Goal: Task Accomplishment & Management: Use online tool/utility

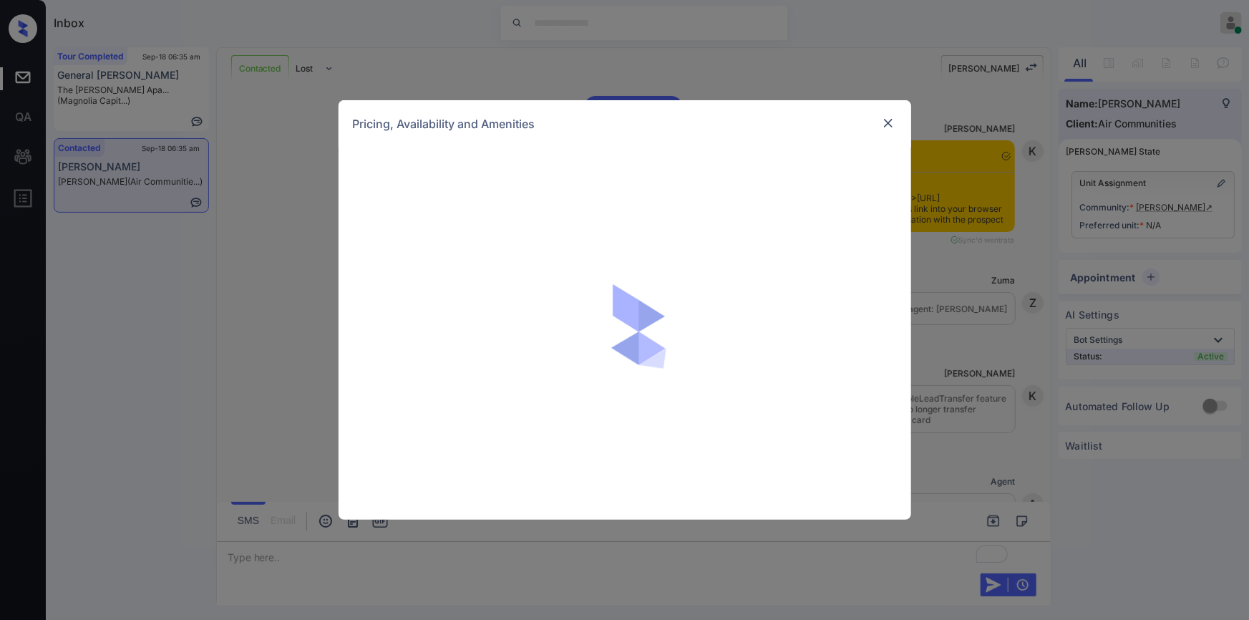
scroll to position [3789, 0]
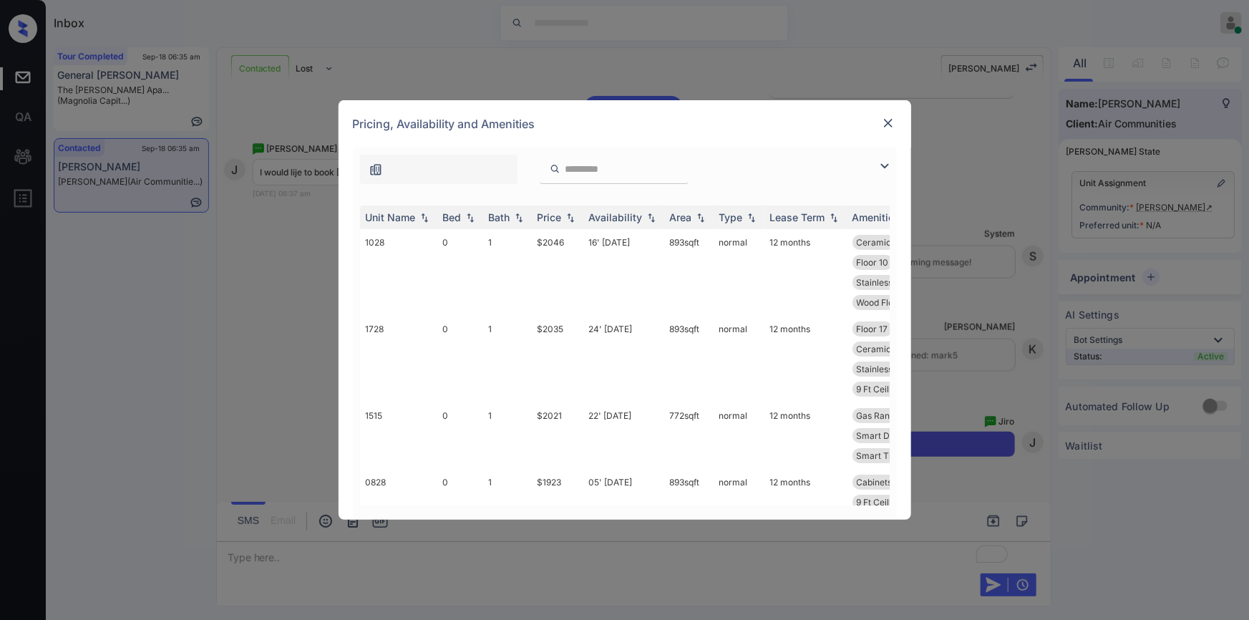
click at [884, 164] on img at bounding box center [884, 165] width 17 height 17
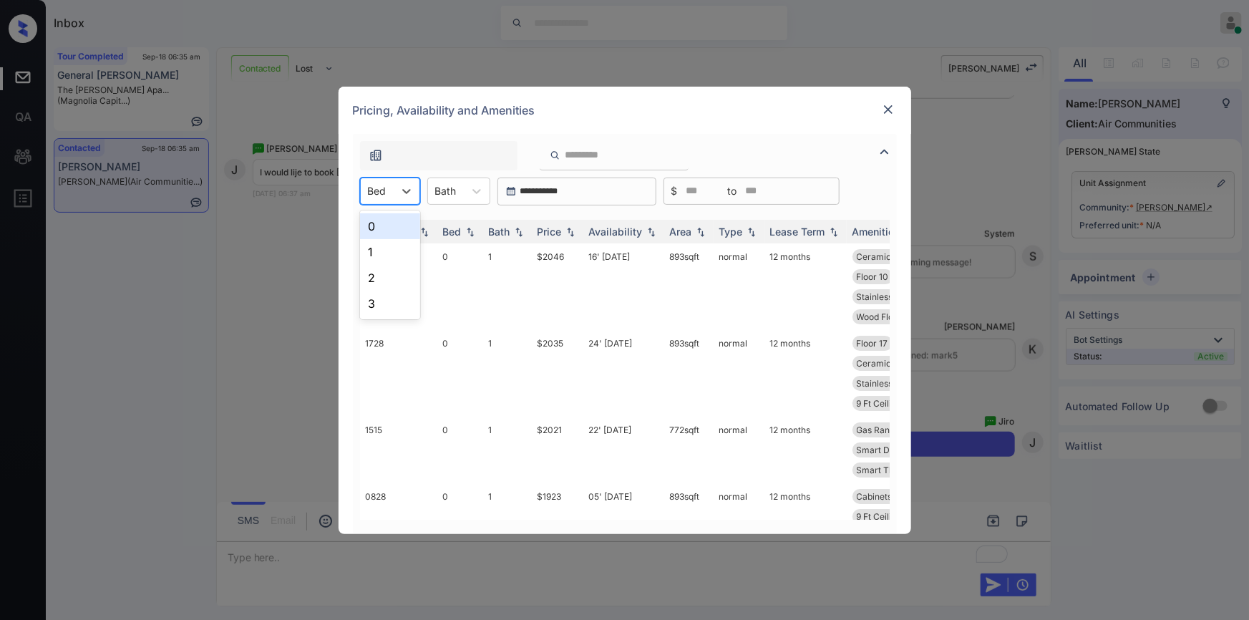
click at [382, 188] on div at bounding box center [377, 190] width 19 height 15
click at [386, 270] on div "2" at bounding box center [390, 278] width 60 height 26
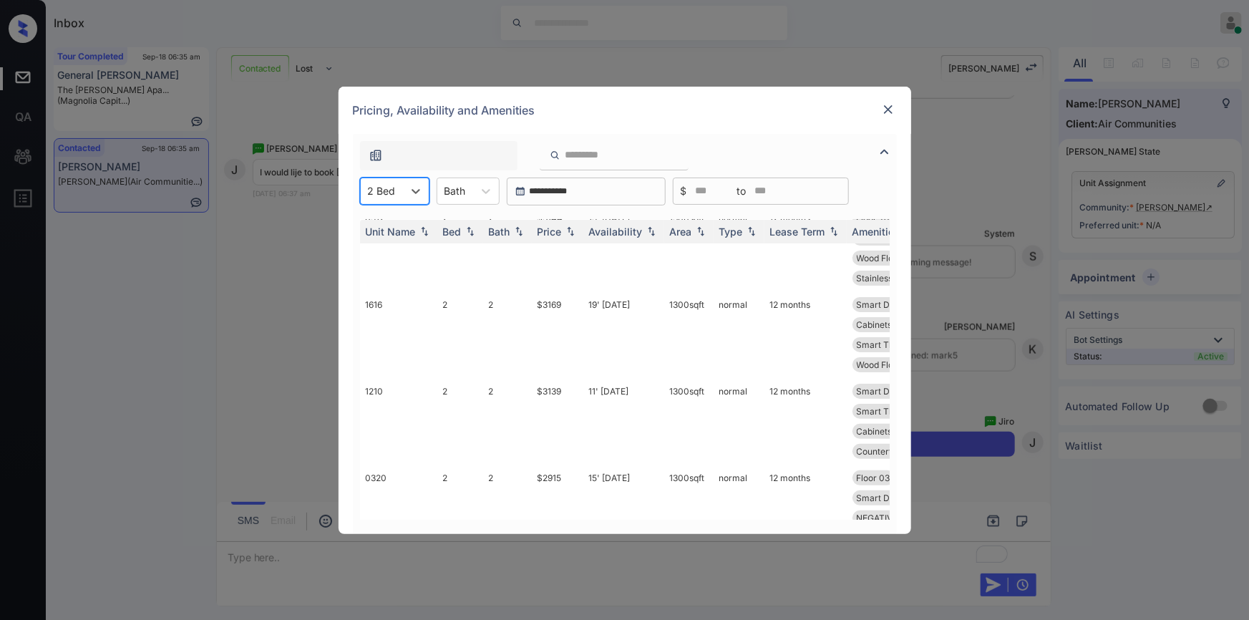
scroll to position [206, 0]
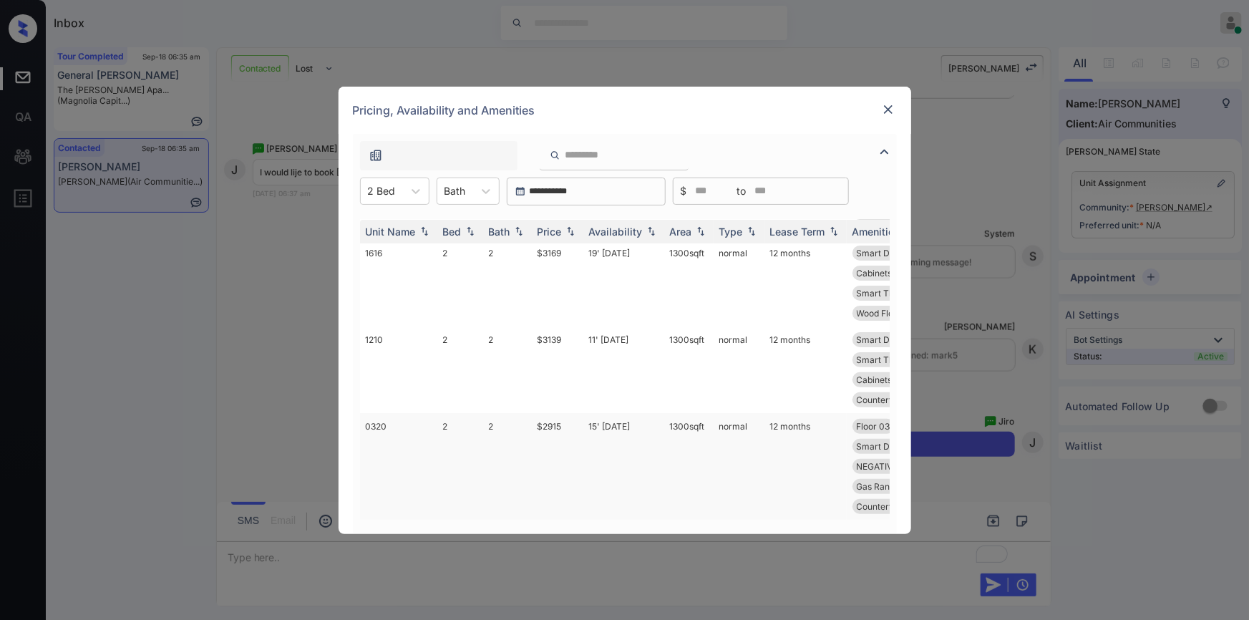
click at [550, 413] on td "$2915" at bounding box center [558, 466] width 52 height 107
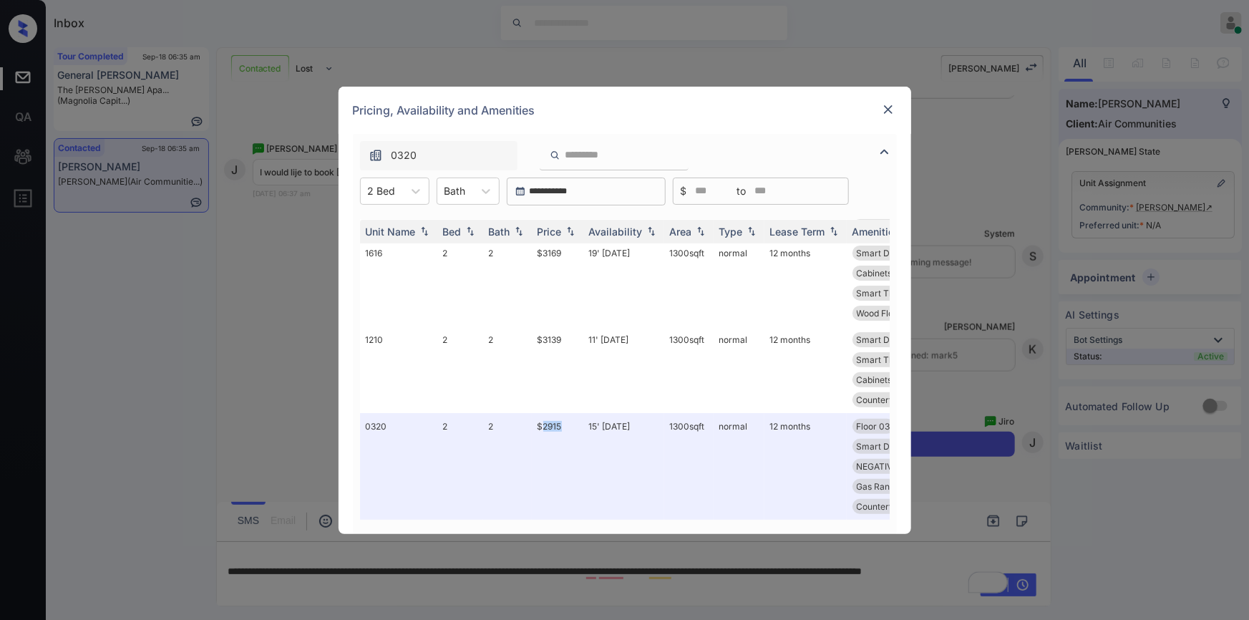
click at [887, 110] on img at bounding box center [888, 109] width 14 height 14
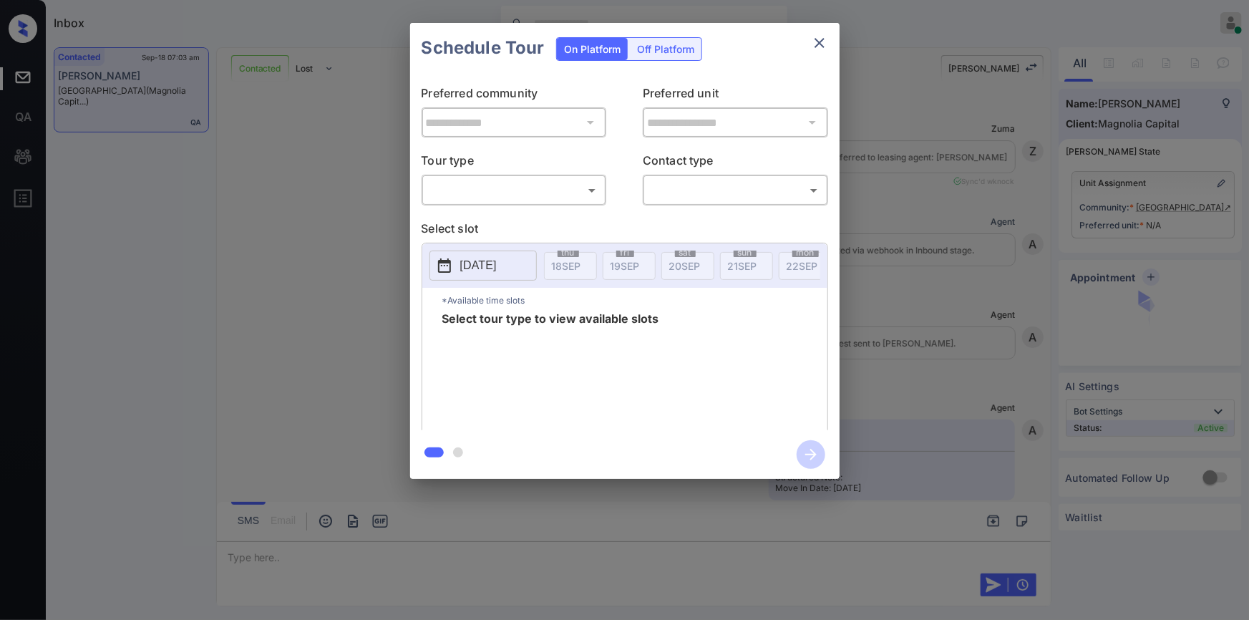
scroll to position [1747, 0]
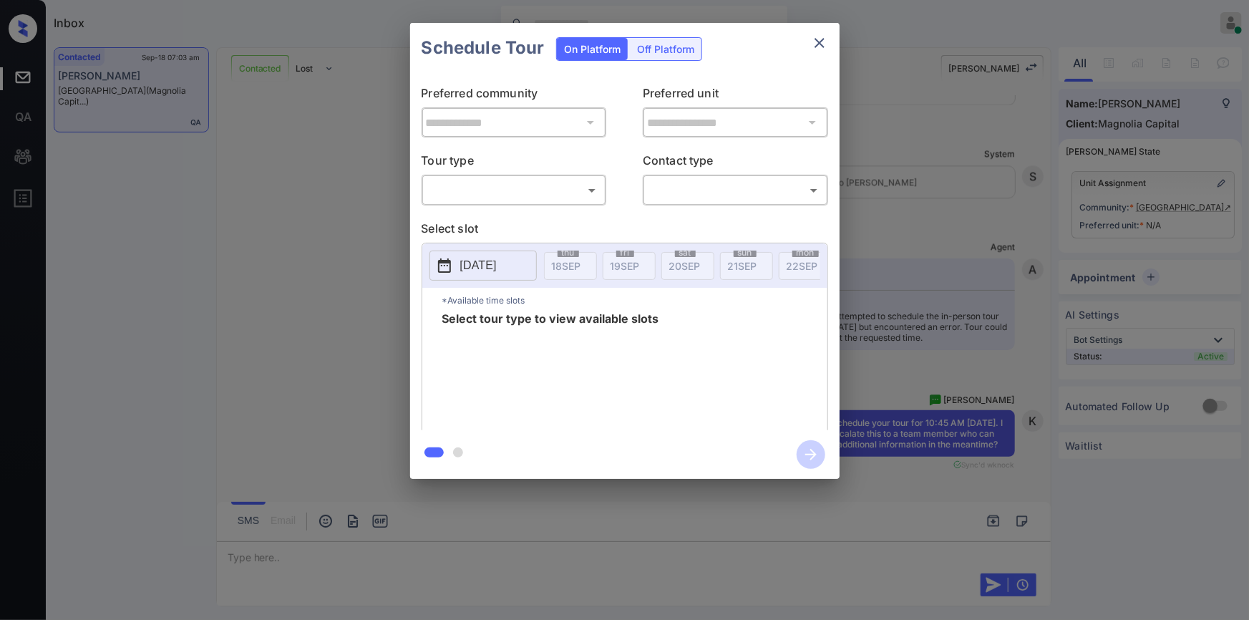
click at [466, 180] on body "Inbox Jiro Alonzo Online Set yourself offline Set yourself on break Profile Swi…" at bounding box center [624, 310] width 1249 height 620
click at [495, 187] on div at bounding box center [624, 310] width 1249 height 620
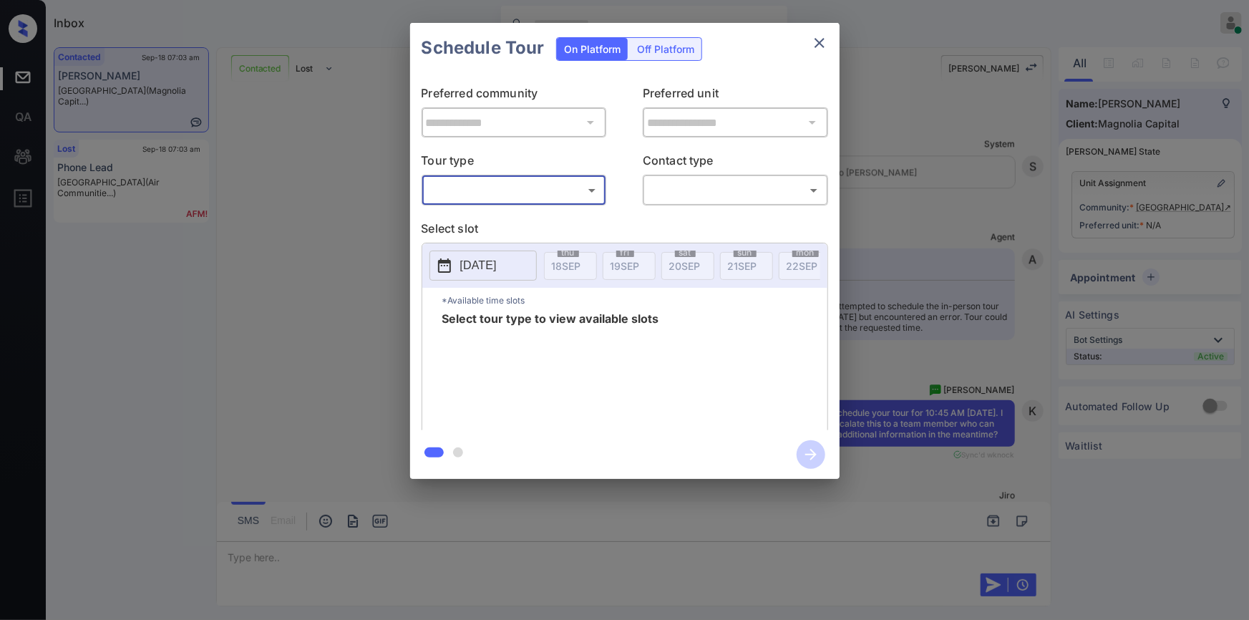
scroll to position [1841, 0]
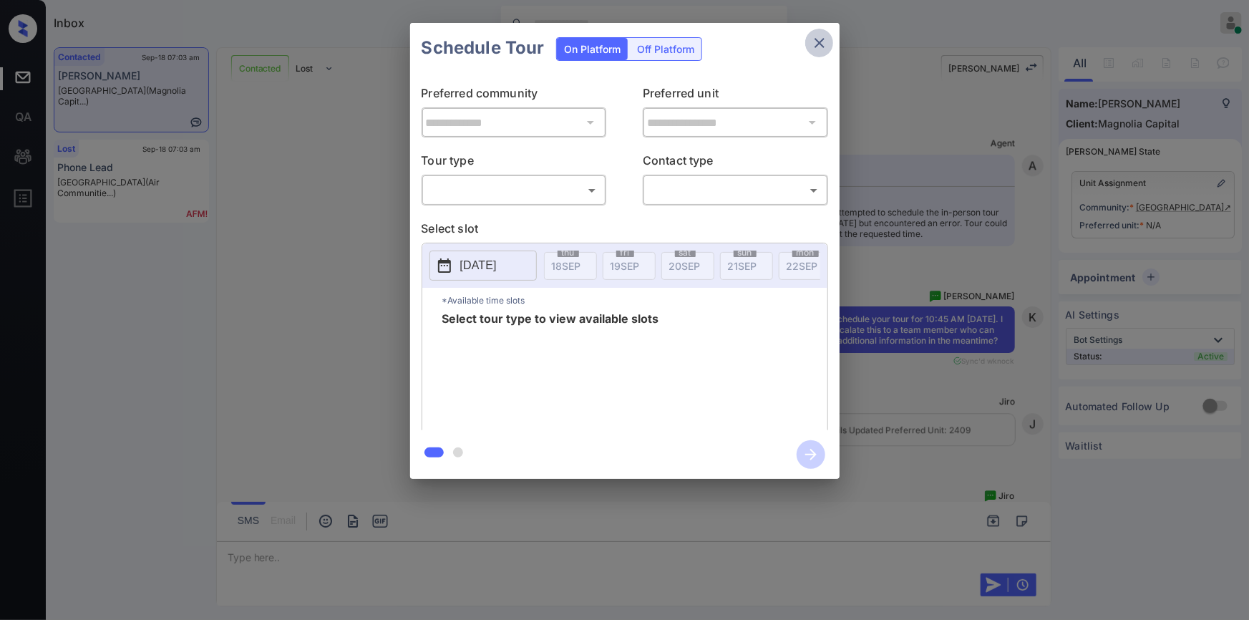
click at [823, 39] on icon "close" at bounding box center [819, 43] width 10 height 10
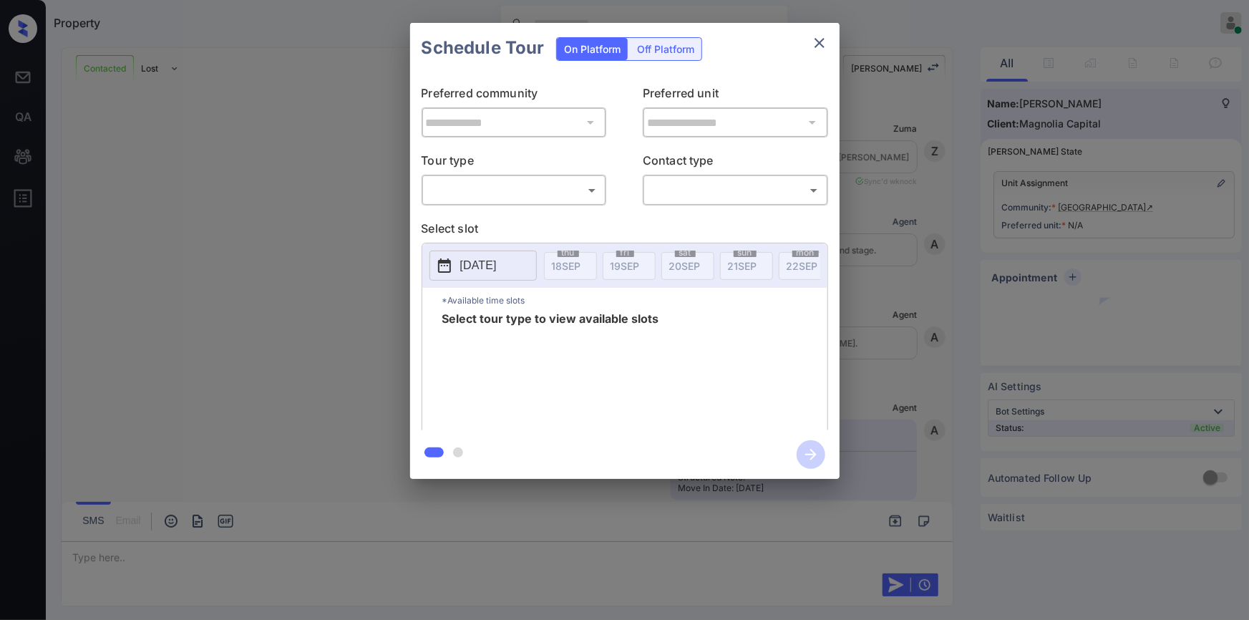
scroll to position [1747, 0]
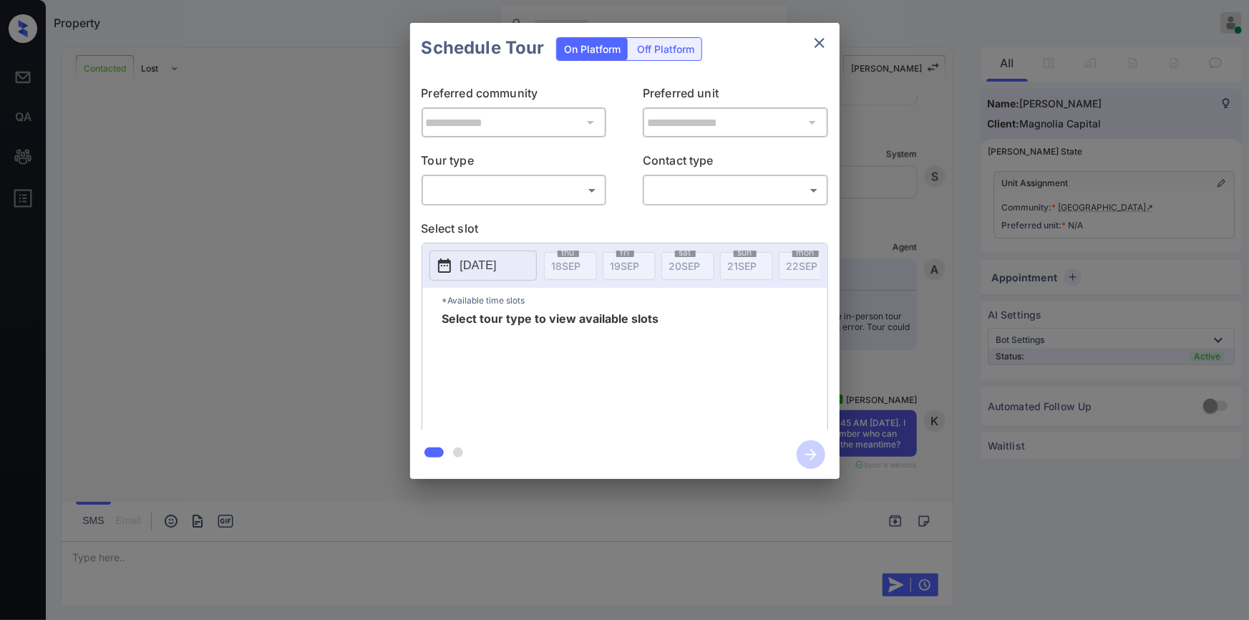
click at [474, 191] on body "Property Jiro Alonzo Online Set yourself offline Set yourself on break Profile …" at bounding box center [624, 310] width 1249 height 620
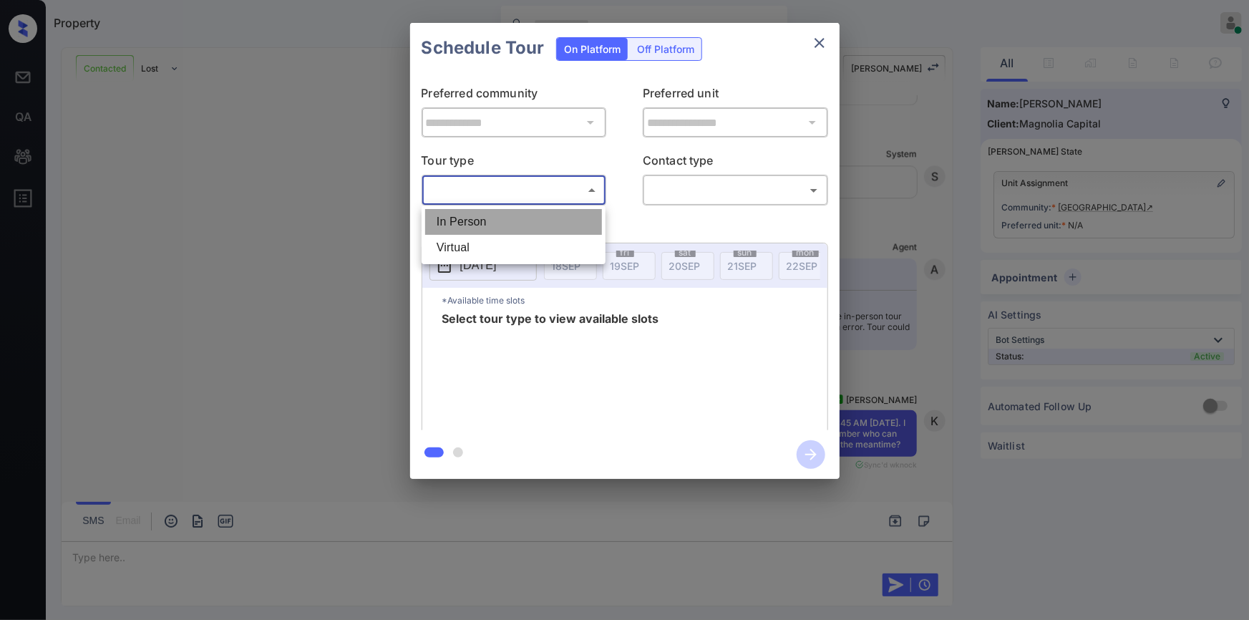
drag, startPoint x: 470, startPoint y: 221, endPoint x: 729, endPoint y: 200, distance: 259.8
click at [469, 222] on li "In Person" at bounding box center [513, 222] width 177 height 26
type input "********"
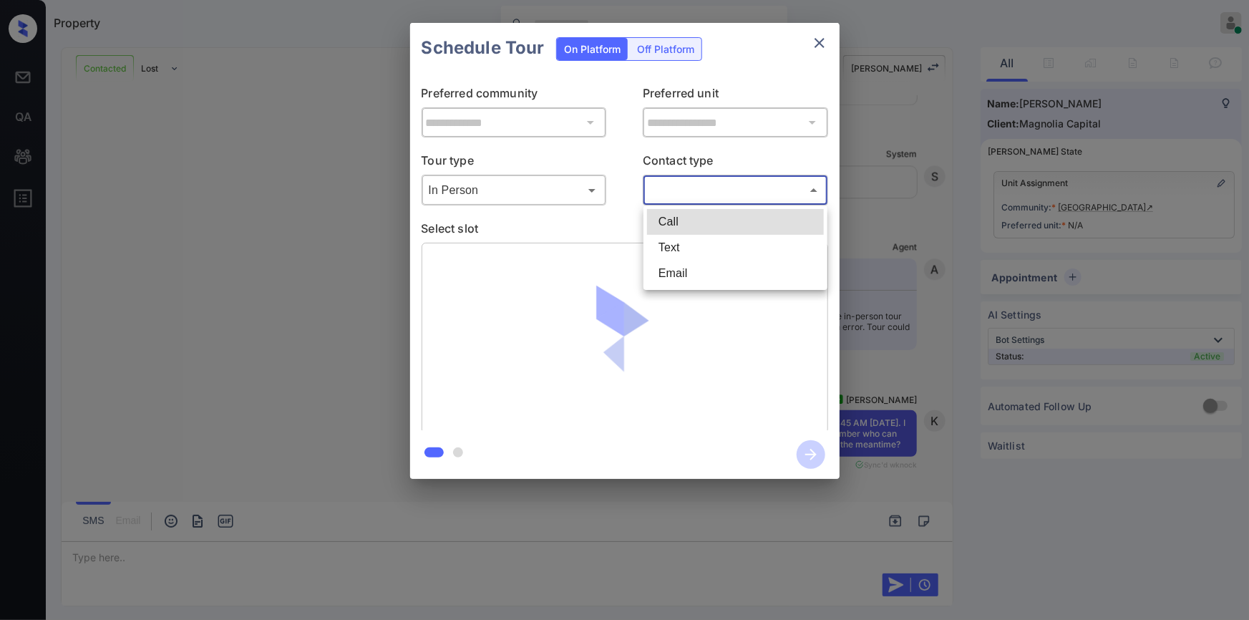
drag, startPoint x: 731, startPoint y: 194, endPoint x: 704, endPoint y: 221, distance: 38.5
click at [729, 194] on body "Property Jiro Alonzo Online Set yourself offline Set yourself on break Profile …" at bounding box center [624, 310] width 1249 height 620
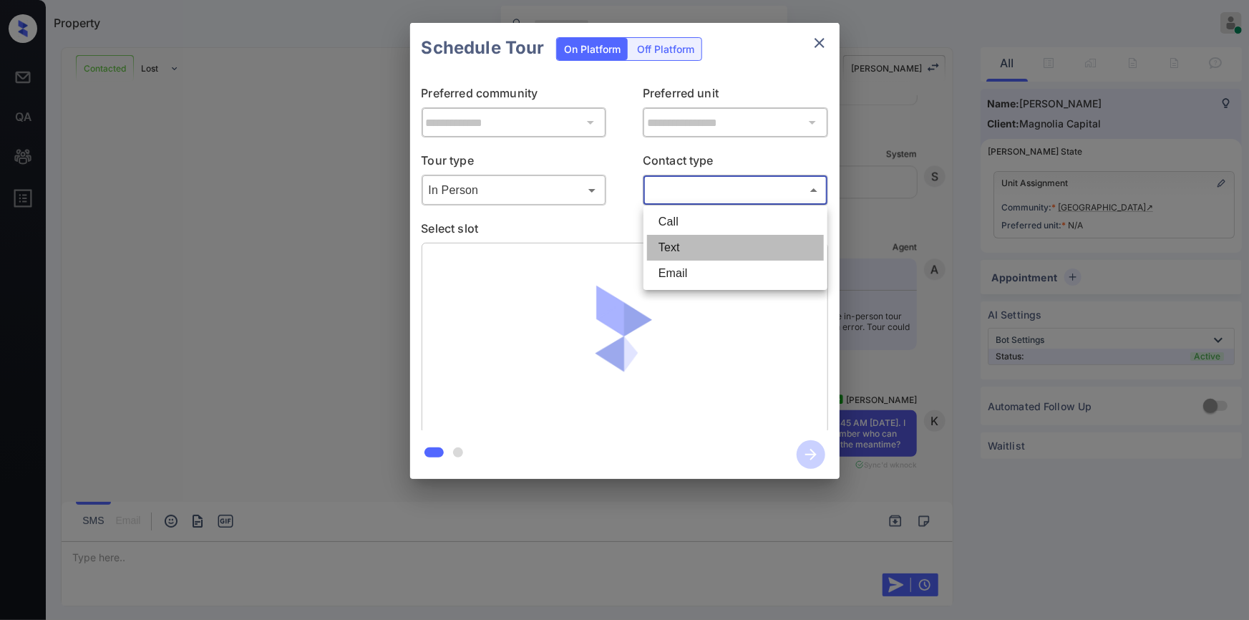
click at [683, 246] on li "Text" at bounding box center [735, 248] width 177 height 26
type input "****"
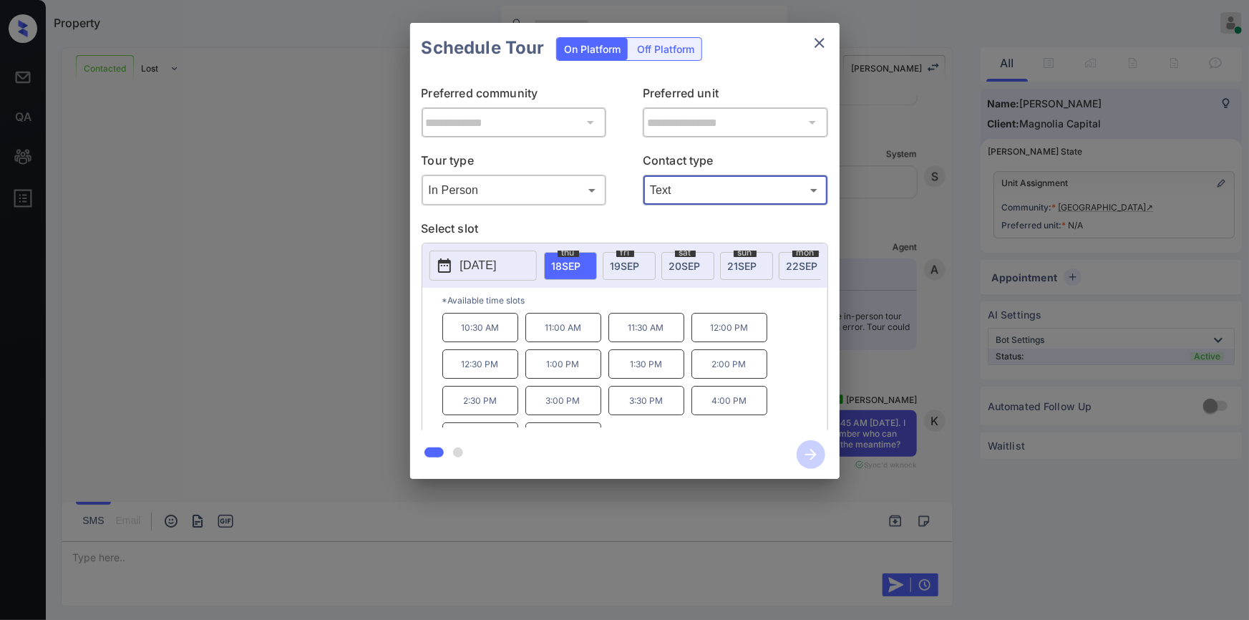
click at [378, 358] on div "**********" at bounding box center [624, 251] width 1249 height 502
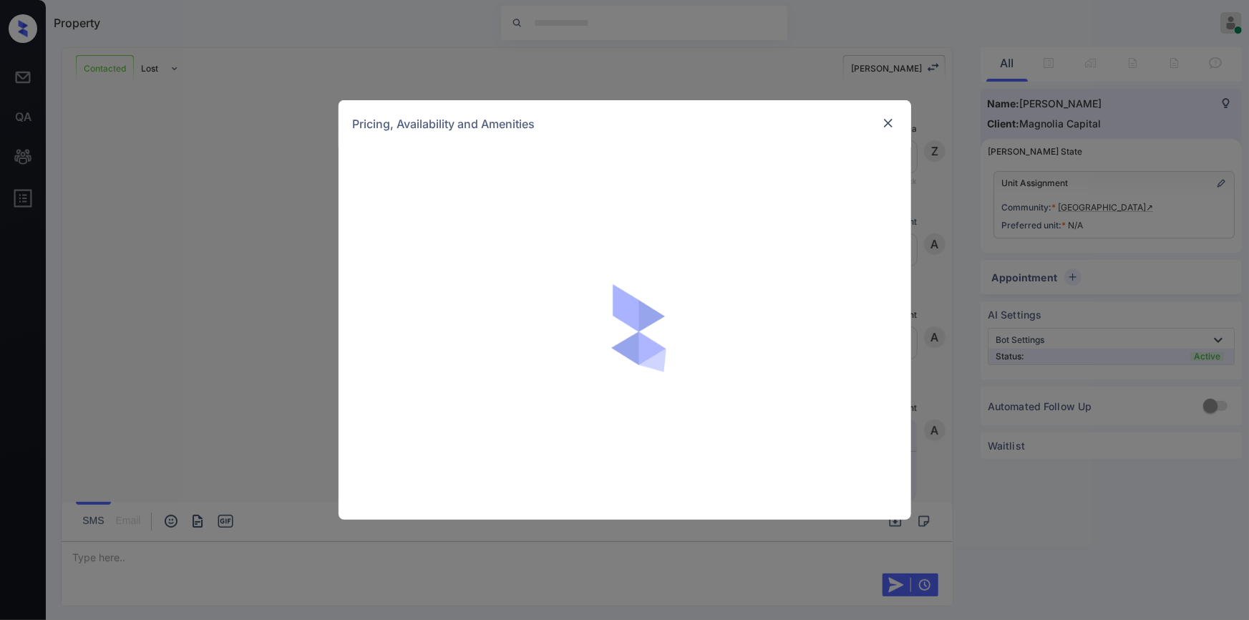
scroll to position [1747, 0]
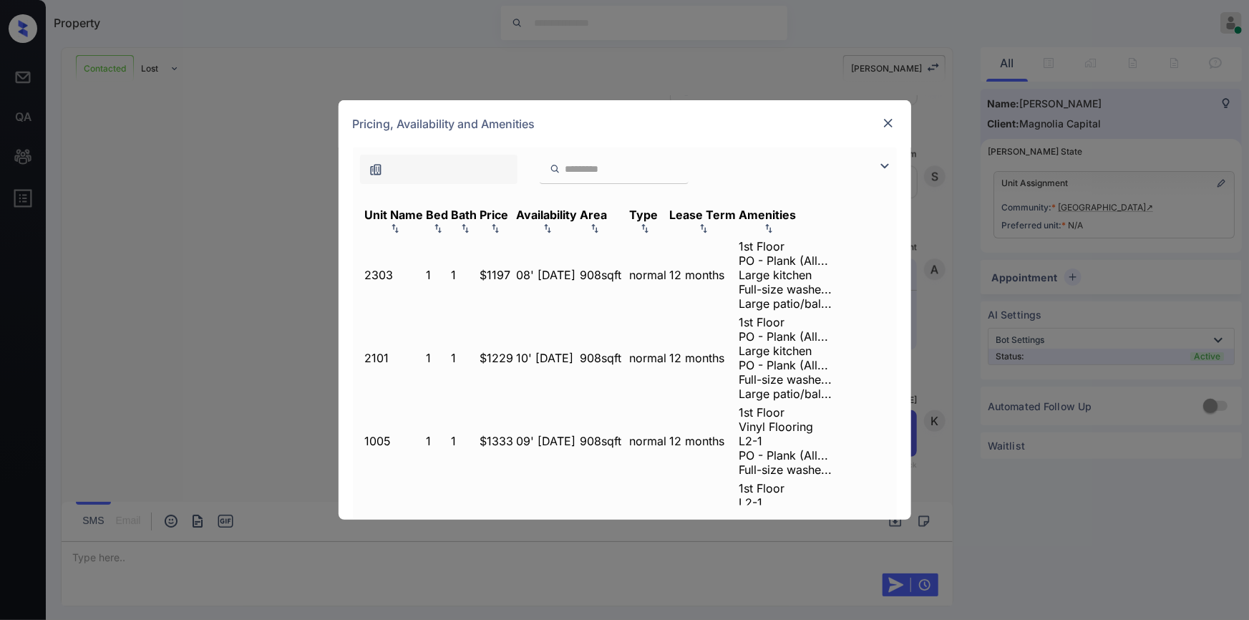
click at [884, 163] on img at bounding box center [884, 165] width 17 height 17
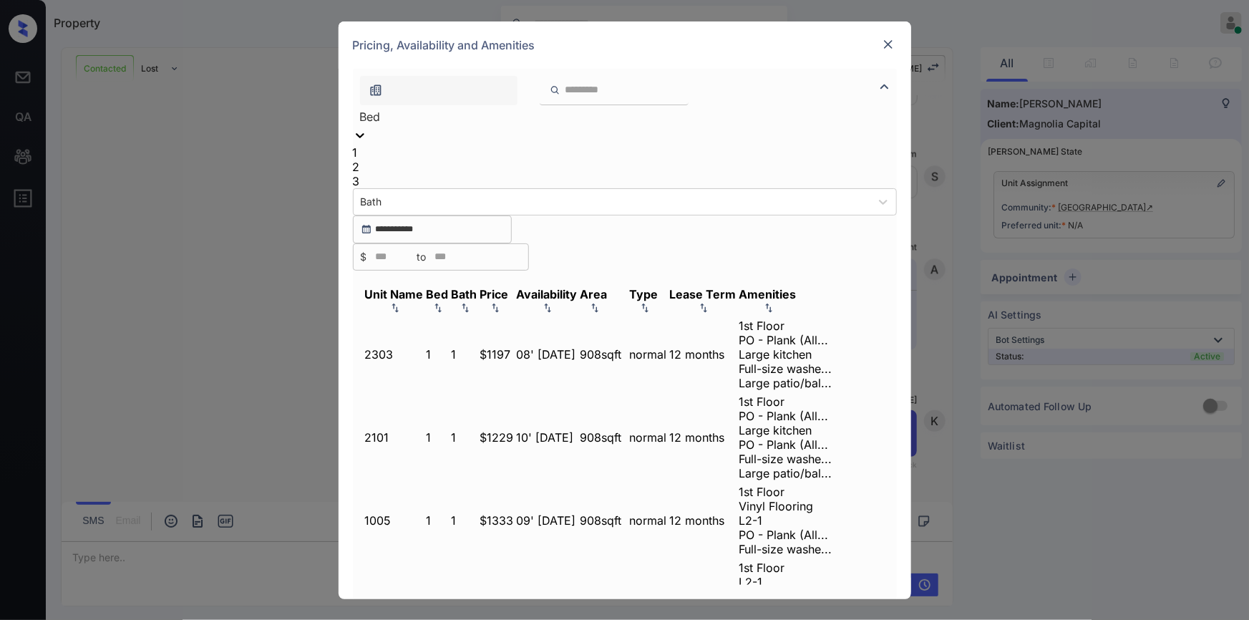
click at [367, 142] on icon at bounding box center [360, 135] width 14 height 14
click at [371, 188] on div "3" at bounding box center [625, 181] width 544 height 14
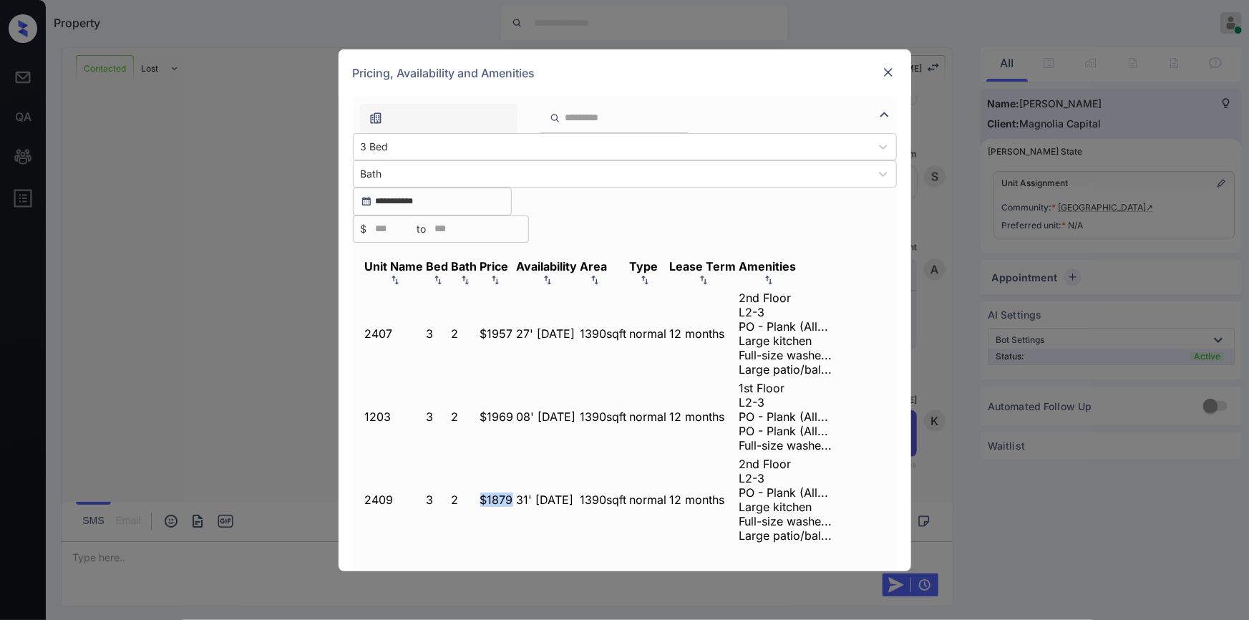
drag, startPoint x: 527, startPoint y: 346, endPoint x: 564, endPoint y: 343, distance: 37.3
click at [564, 456] on tr "2409 3 2 $1879 31' Oct 25 1390 sqft normal 12 months 2nd Floor L2-3 PO - Plank …" at bounding box center [598, 499] width 469 height 87
copy tr "$1879"
click at [514, 456] on td "$1879" at bounding box center [496, 499] width 35 height 87
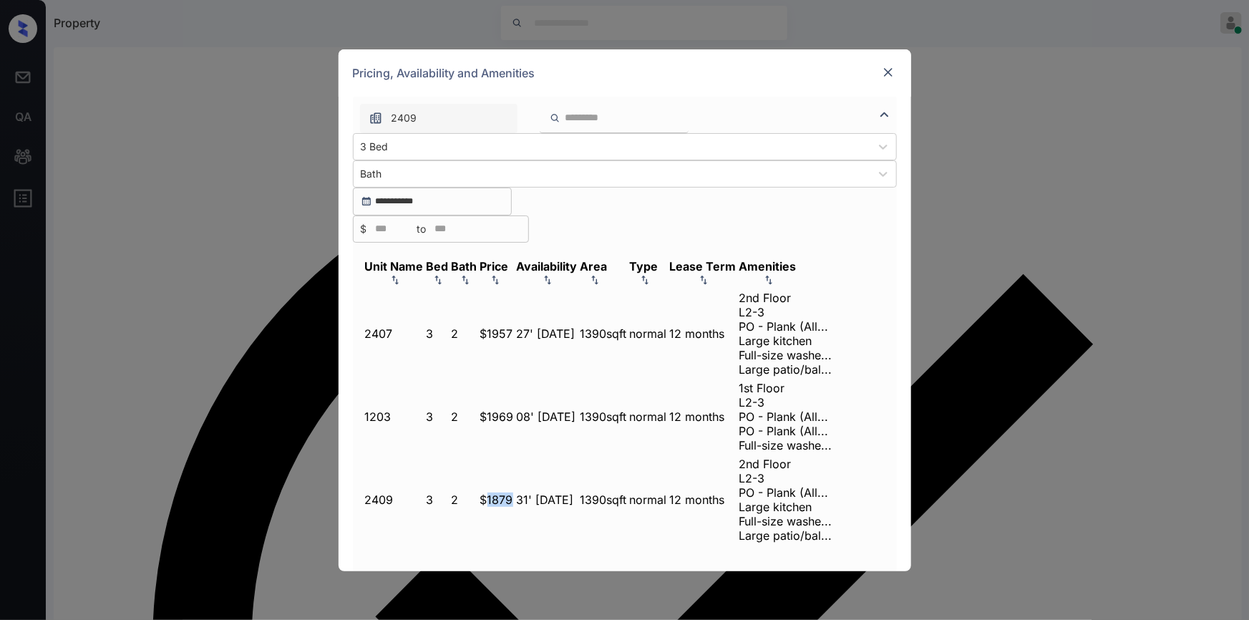
click at [884, 79] on img at bounding box center [888, 72] width 14 height 14
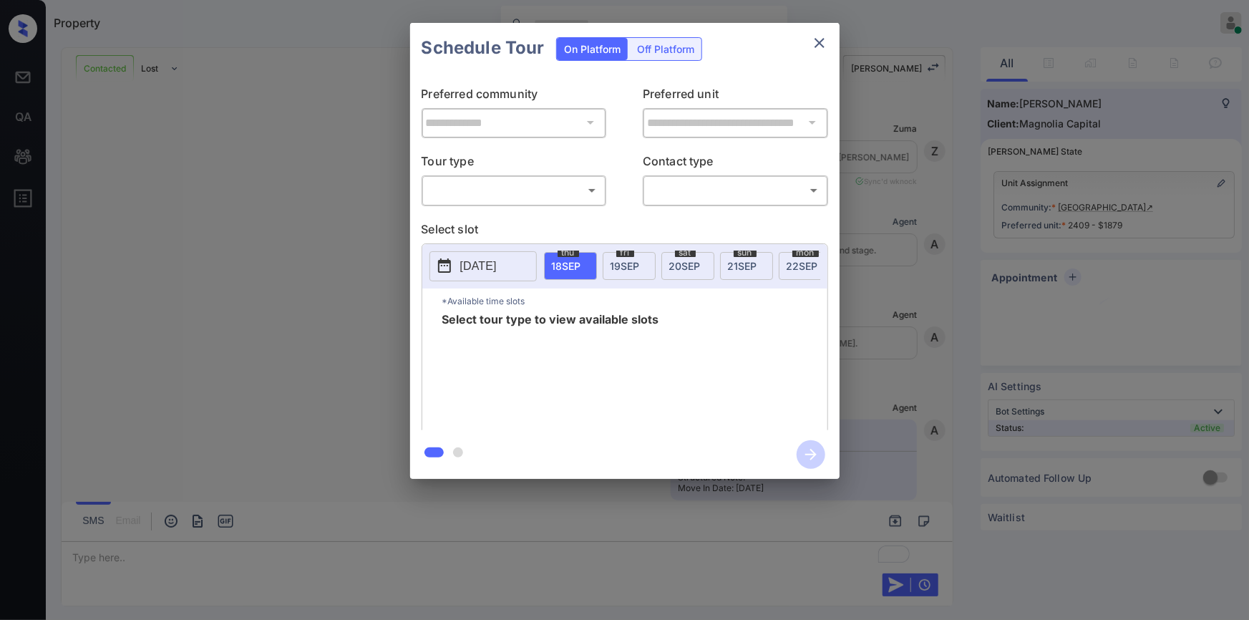
scroll to position [1937, 0]
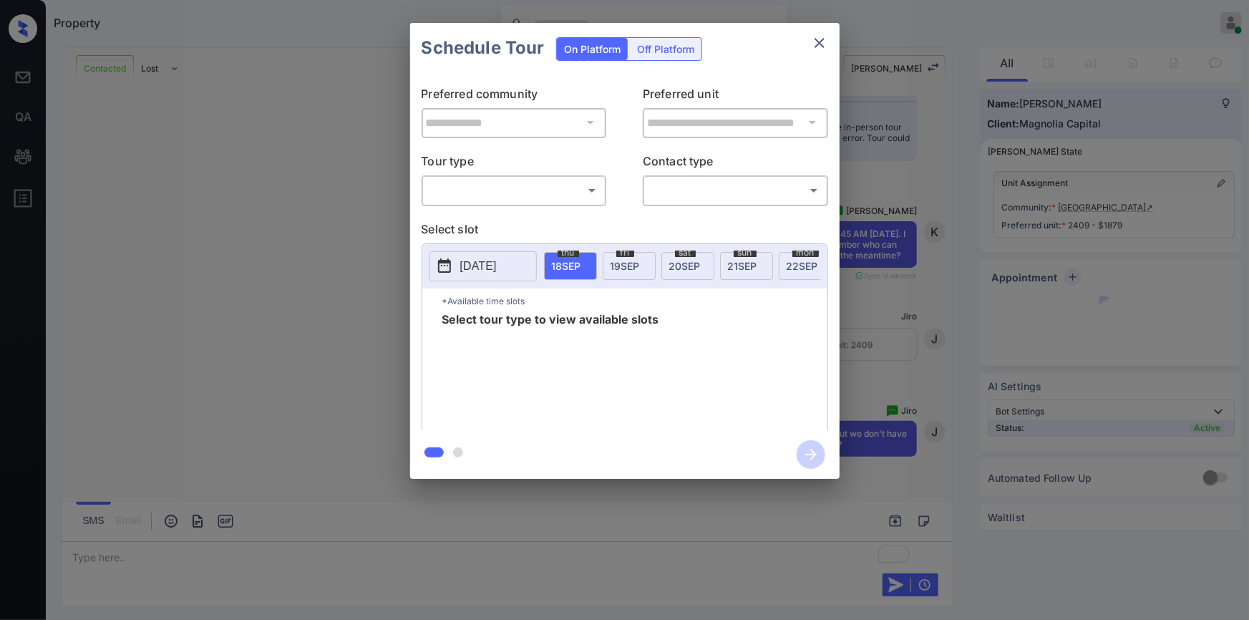
click at [474, 193] on body "Property Jiro Alonzo Online Set yourself offline Set yourself on break Profile …" at bounding box center [624, 310] width 1249 height 620
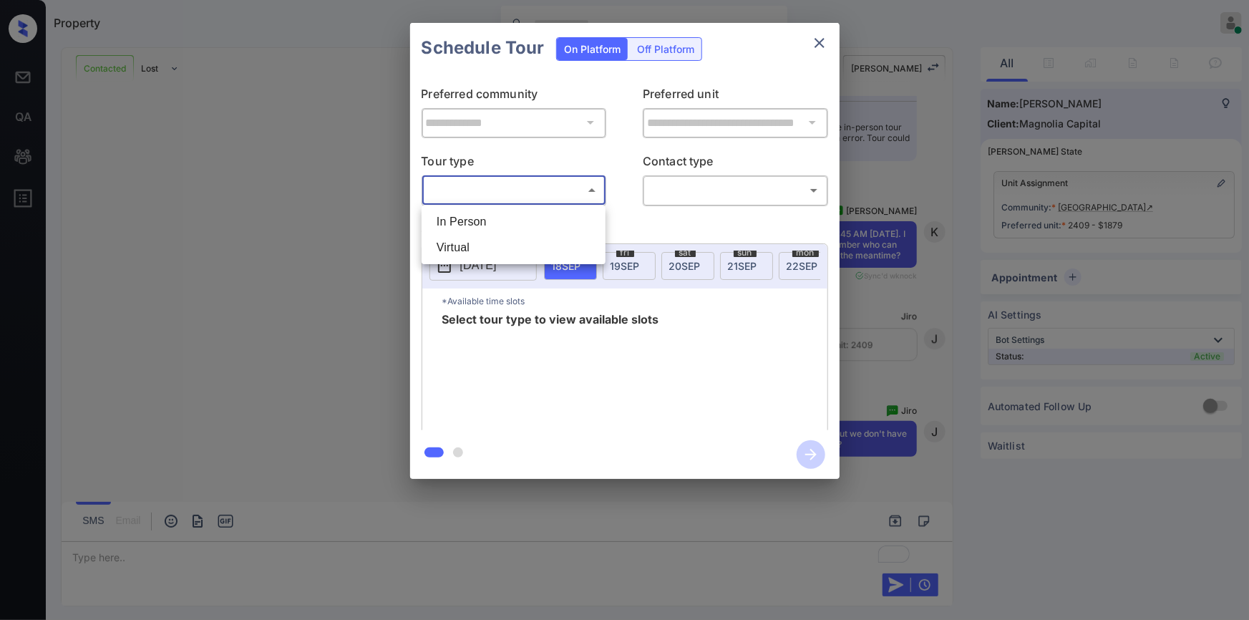
click at [484, 222] on li "In Person" at bounding box center [513, 222] width 177 height 26
type input "********"
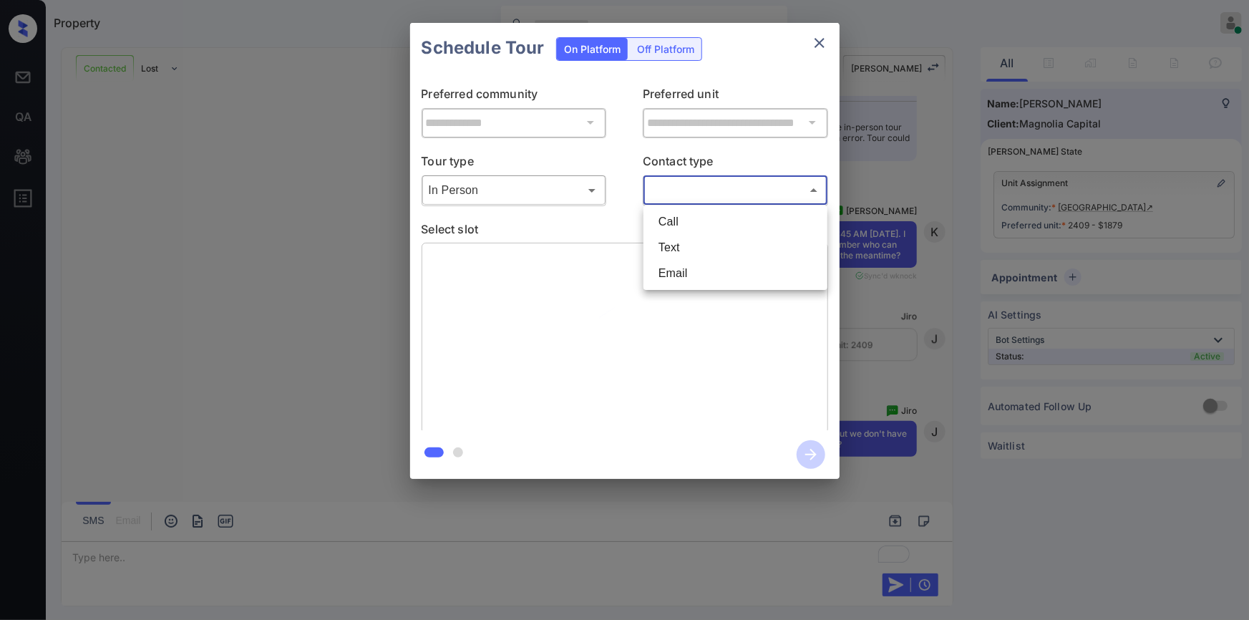
click at [689, 191] on body "Property Jiro Alonzo Online Set yourself offline Set yourself on break Profile …" at bounding box center [624, 310] width 1249 height 620
click at [665, 247] on li "Text" at bounding box center [735, 248] width 177 height 26
type input "****"
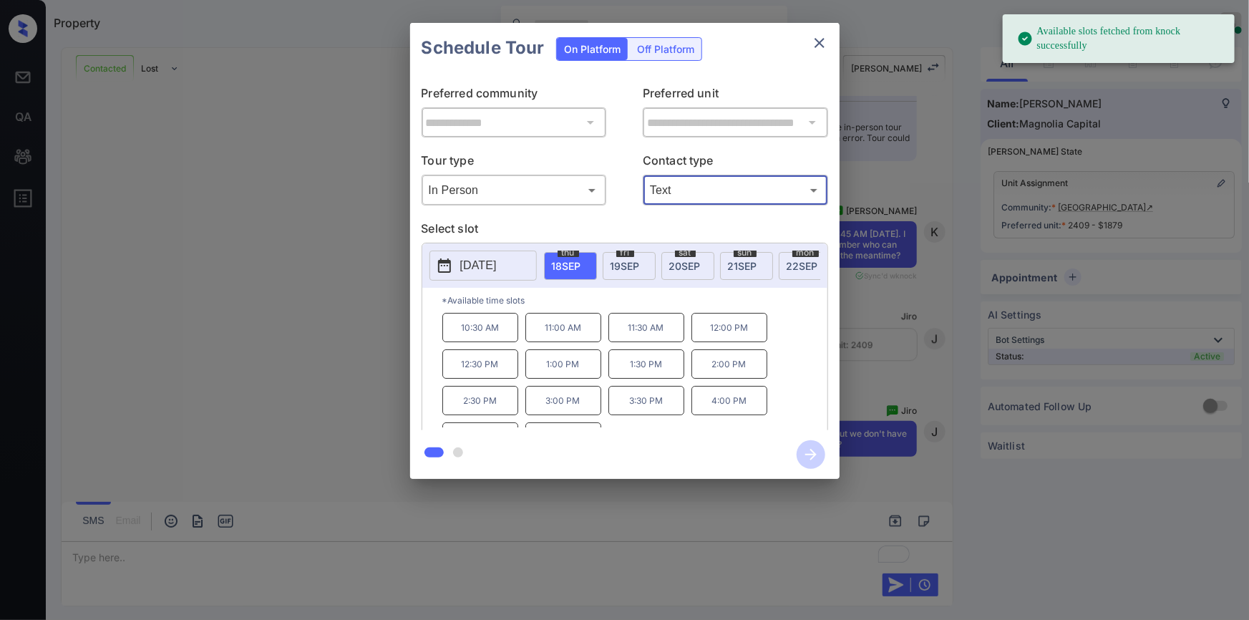
click at [161, 207] on div "**********" at bounding box center [624, 251] width 1249 height 502
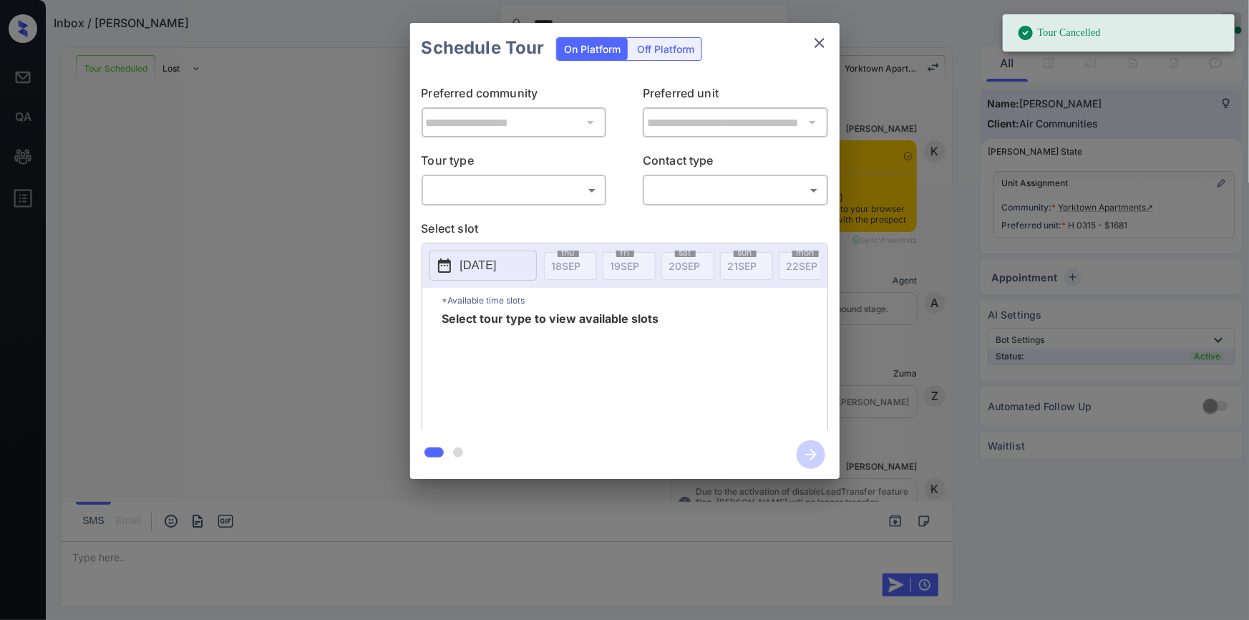
scroll to position [5071, 0]
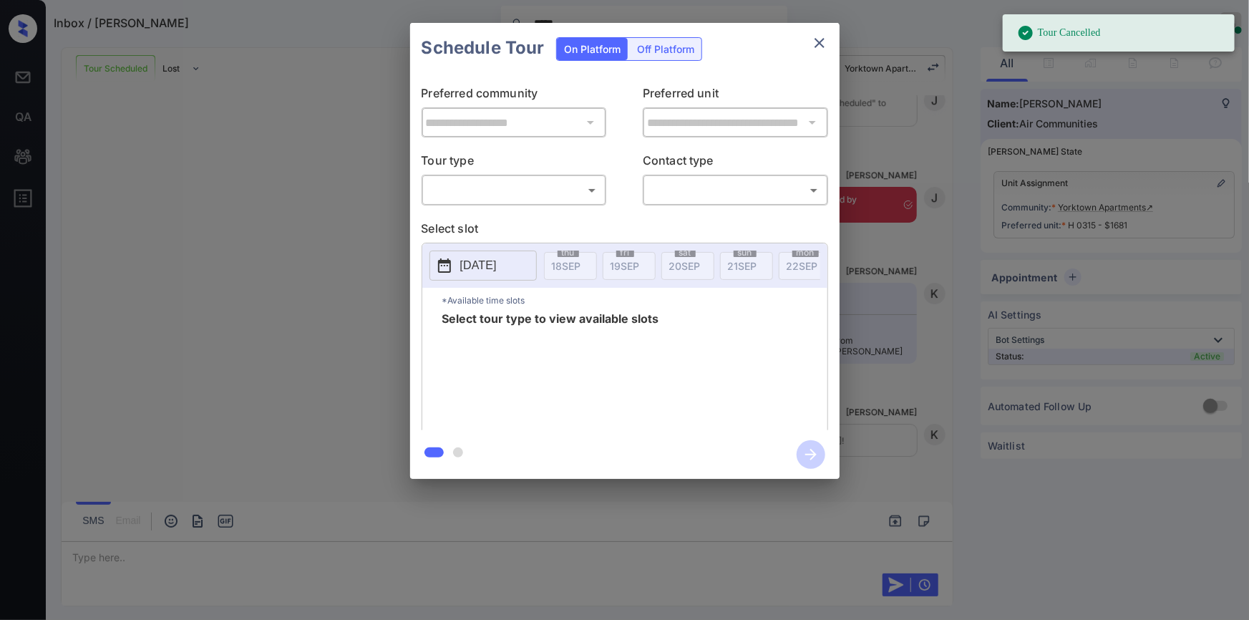
click at [453, 178] on body "Tour Cancelled Inbox / Sai R ***** Jiro Alonzo Online Set yourself offline Set …" at bounding box center [624, 310] width 1249 height 620
click at [490, 190] on div at bounding box center [624, 310] width 1249 height 620
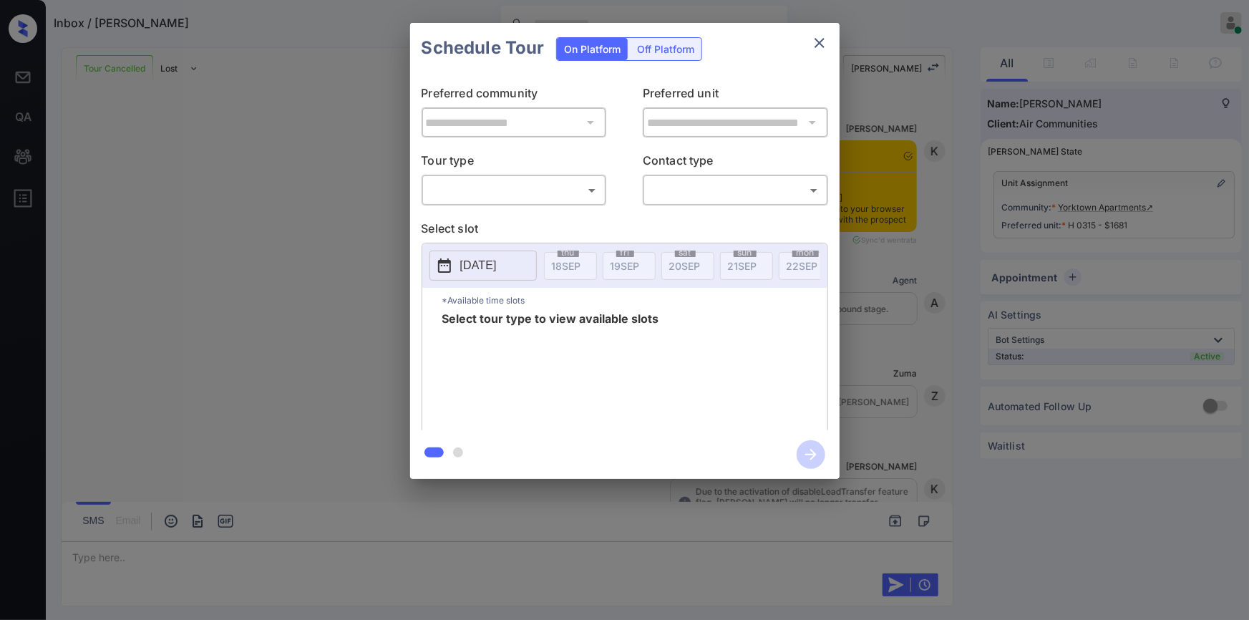
scroll to position [5272, 0]
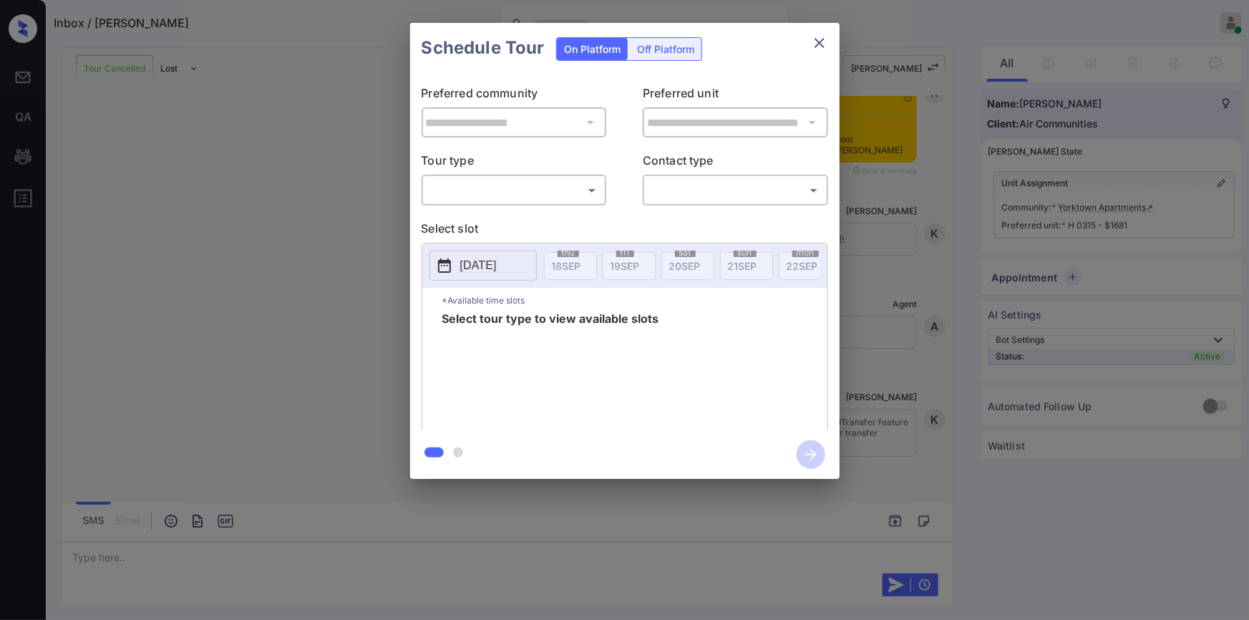
click at [524, 185] on body "Inbox / [PERSON_NAME] Online Set yourself offline Set yourself on break Profile…" at bounding box center [624, 310] width 1249 height 620
drag, startPoint x: 472, startPoint y: 248, endPoint x: 679, endPoint y: 200, distance: 212.1
type input "*******"
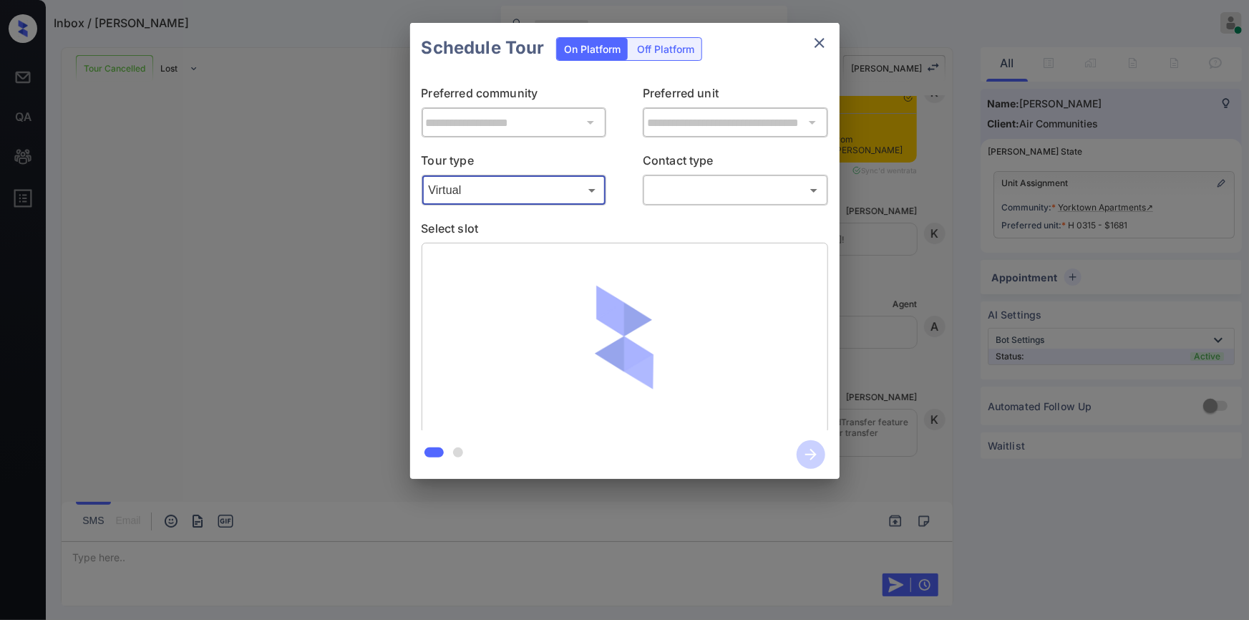
click at [680, 199] on body "Inbox / [PERSON_NAME] Online Set yourself offline Set yourself on break Profile…" at bounding box center [624, 310] width 1249 height 620
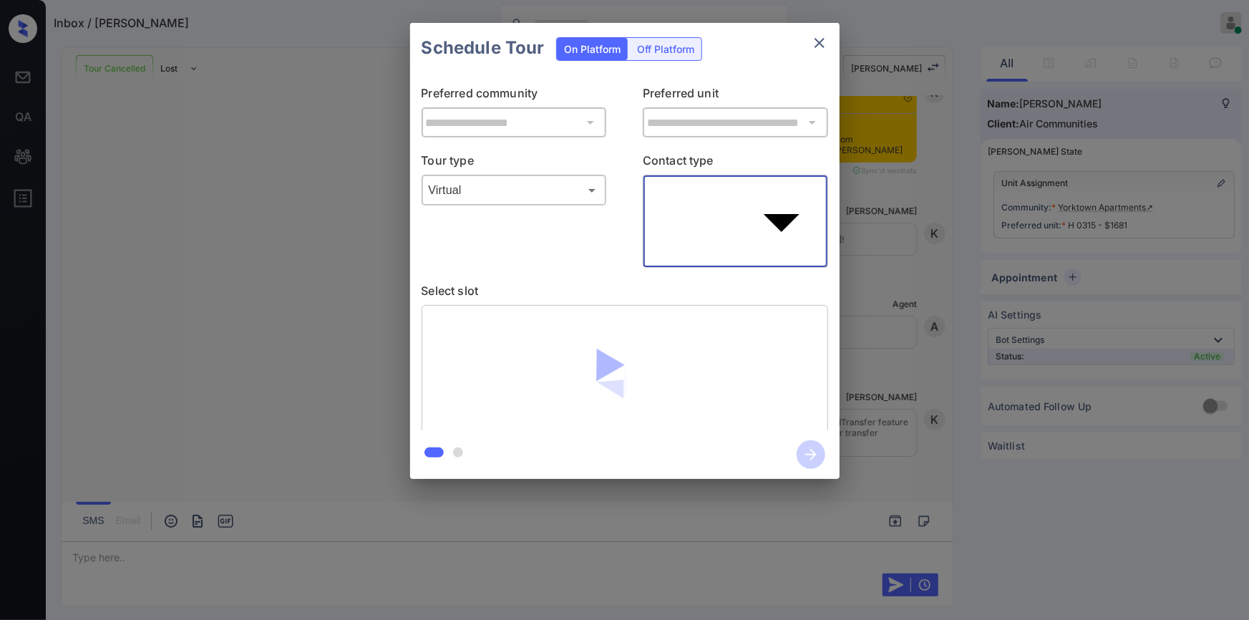
type input "****"
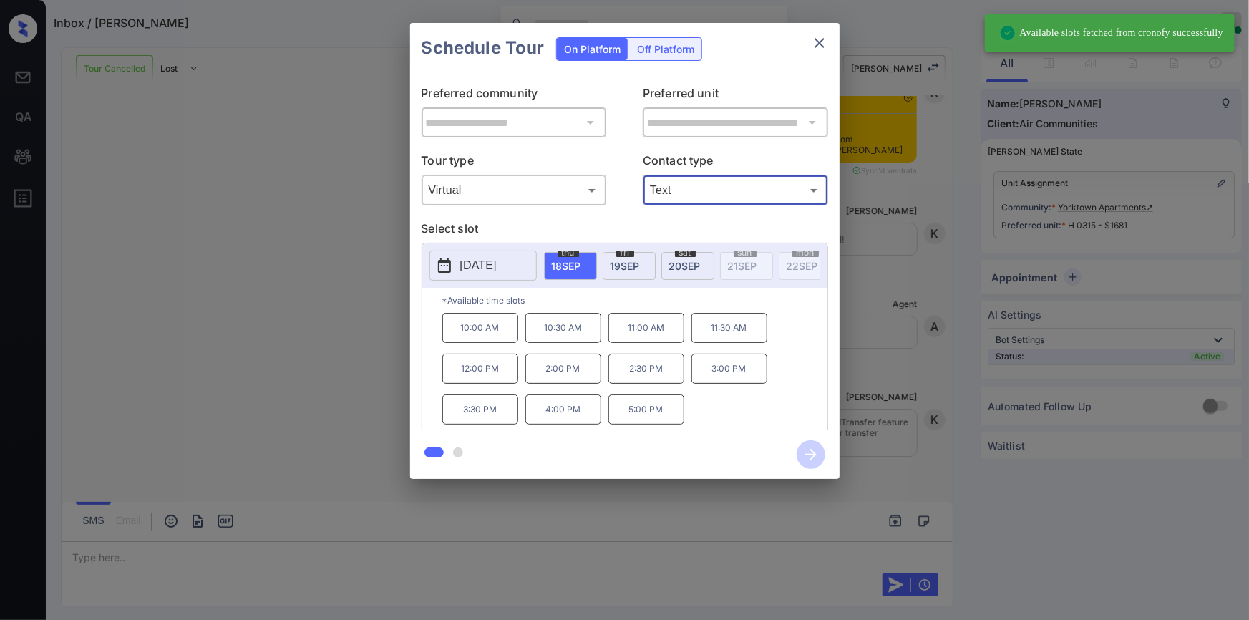
click at [647, 343] on p "11:00 AM" at bounding box center [646, 328] width 76 height 30
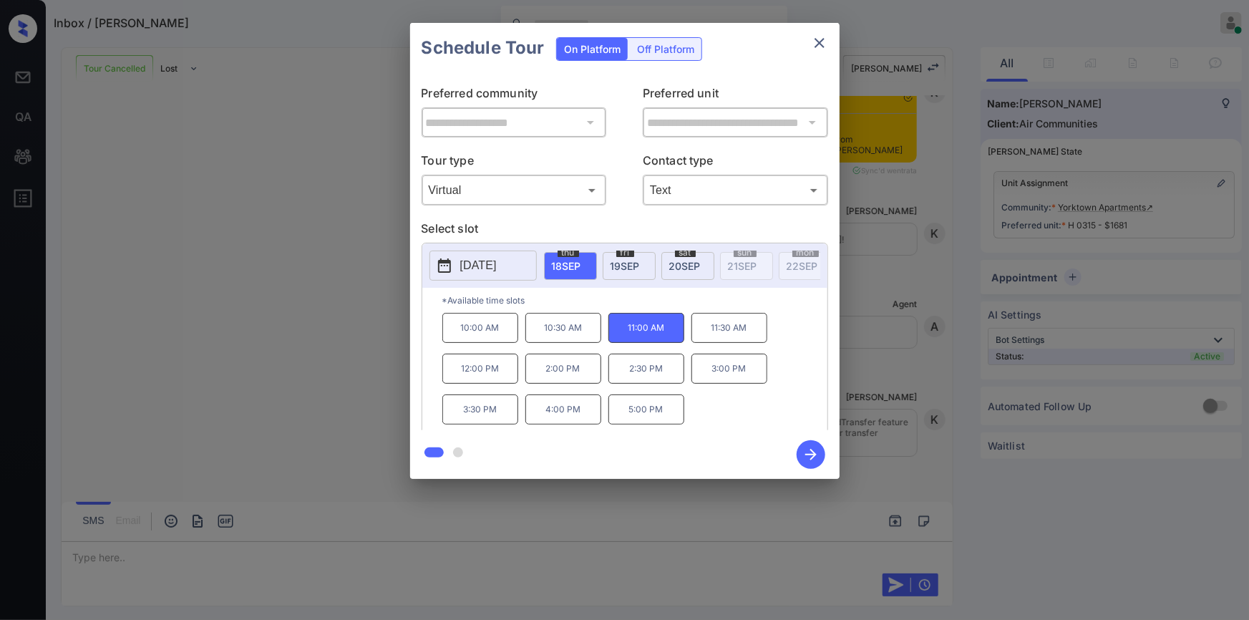
click at [811, 459] on icon "button" at bounding box center [810, 454] width 11 height 11
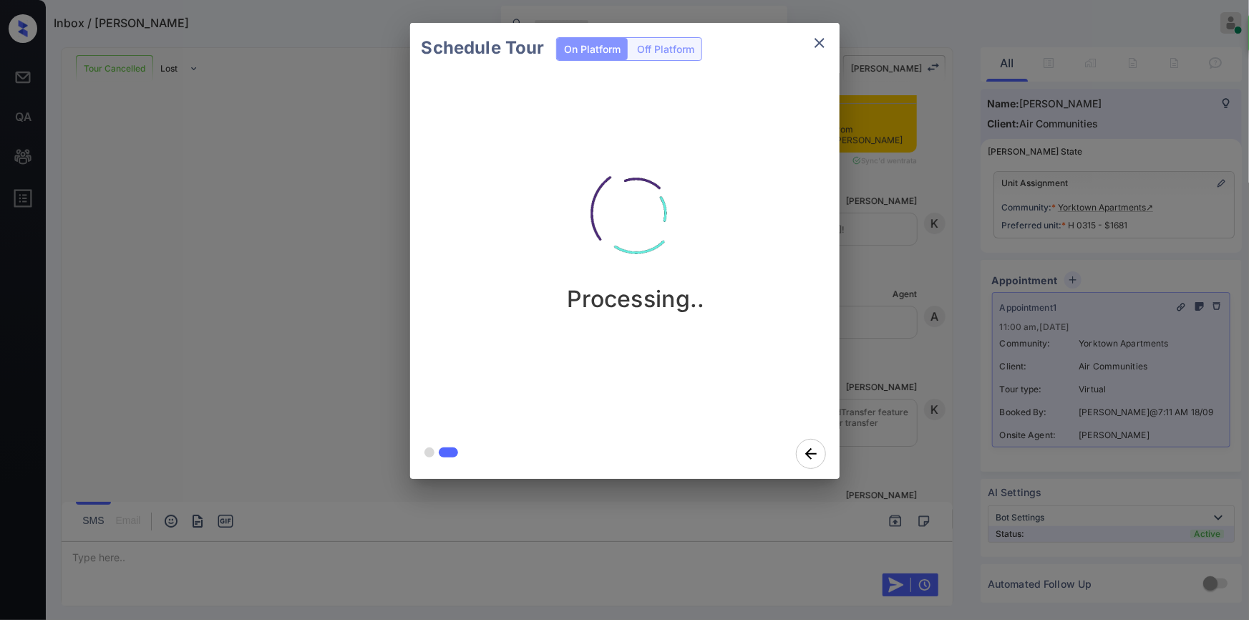
click at [816, 38] on icon "close" at bounding box center [819, 42] width 17 height 17
